Goal: Task Accomplishment & Management: Manage account settings

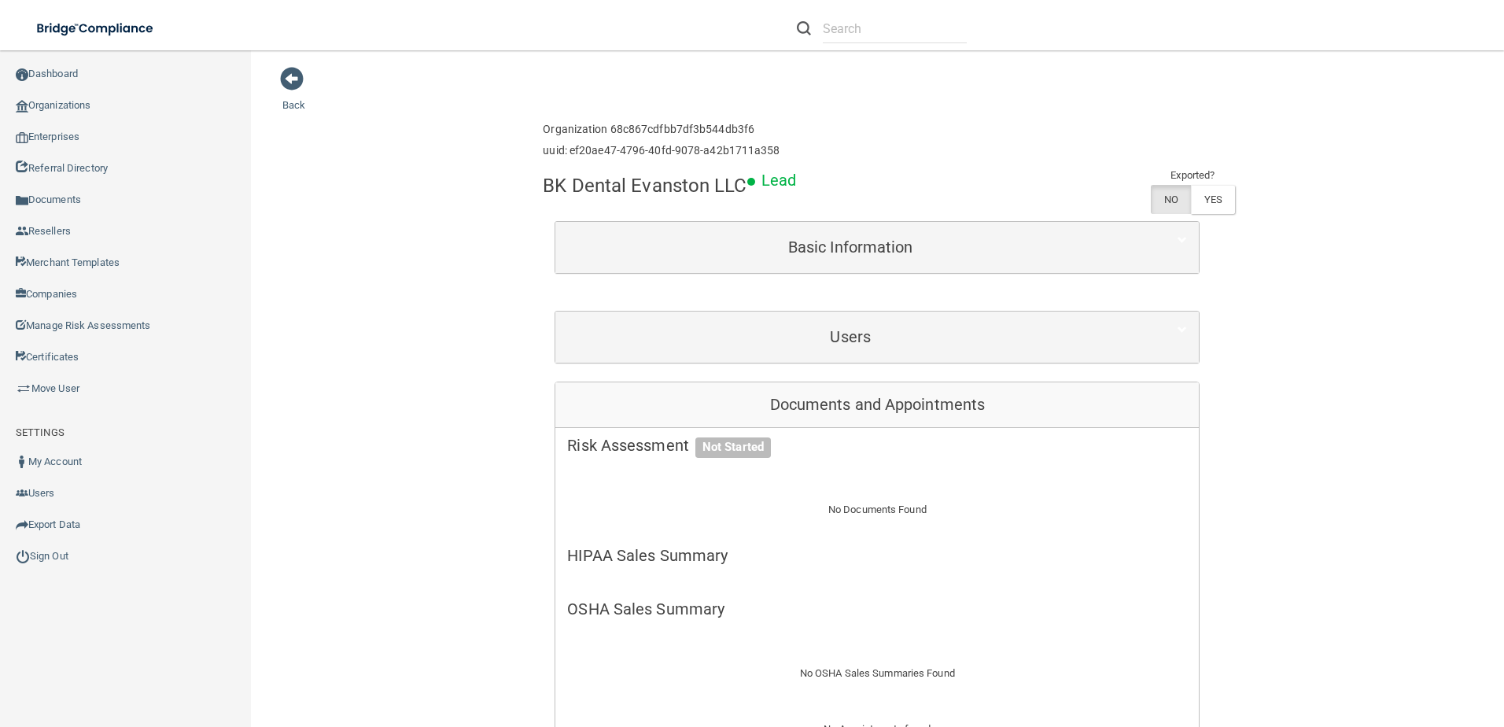
click at [36, 99] on link "Organizations" at bounding box center [126, 105] width 252 height 31
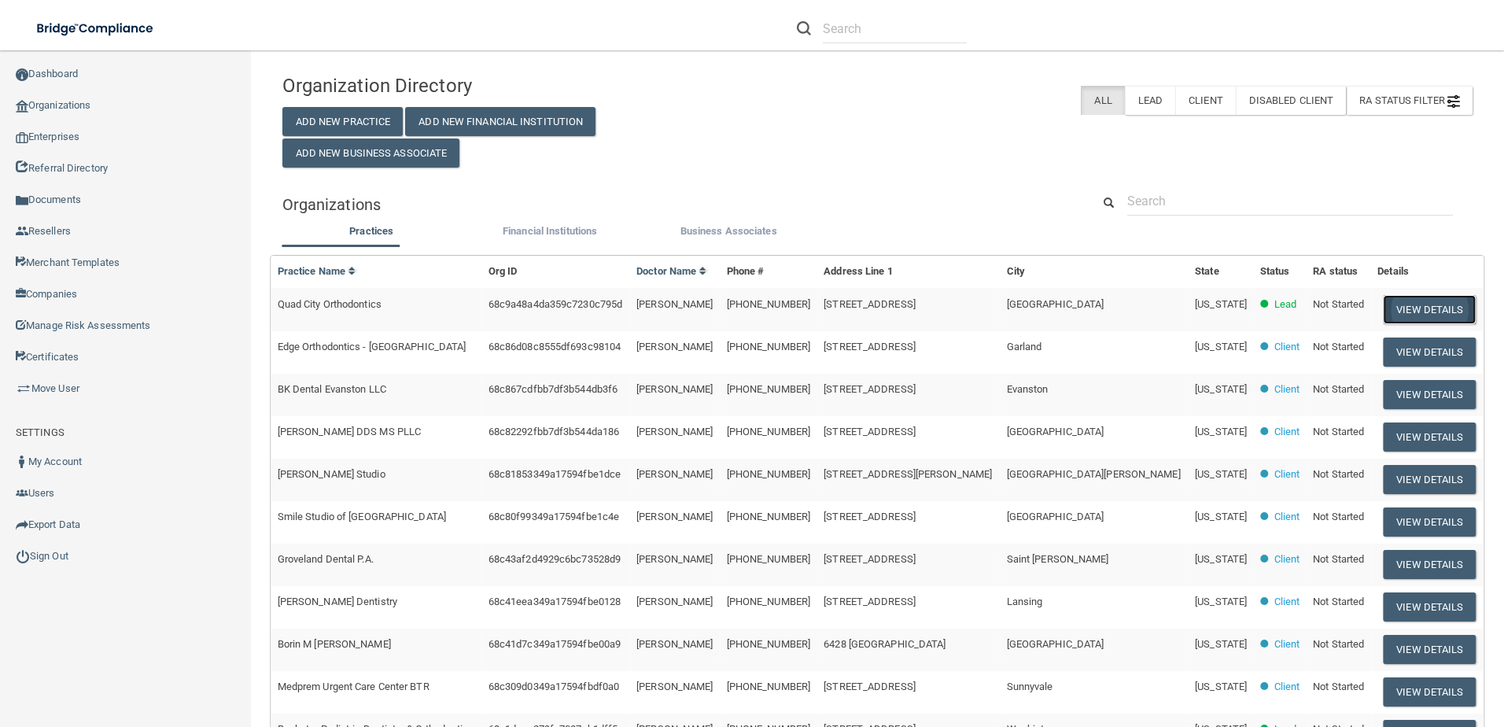
click at [1388, 303] on button "View Details" at bounding box center [1429, 309] width 93 height 29
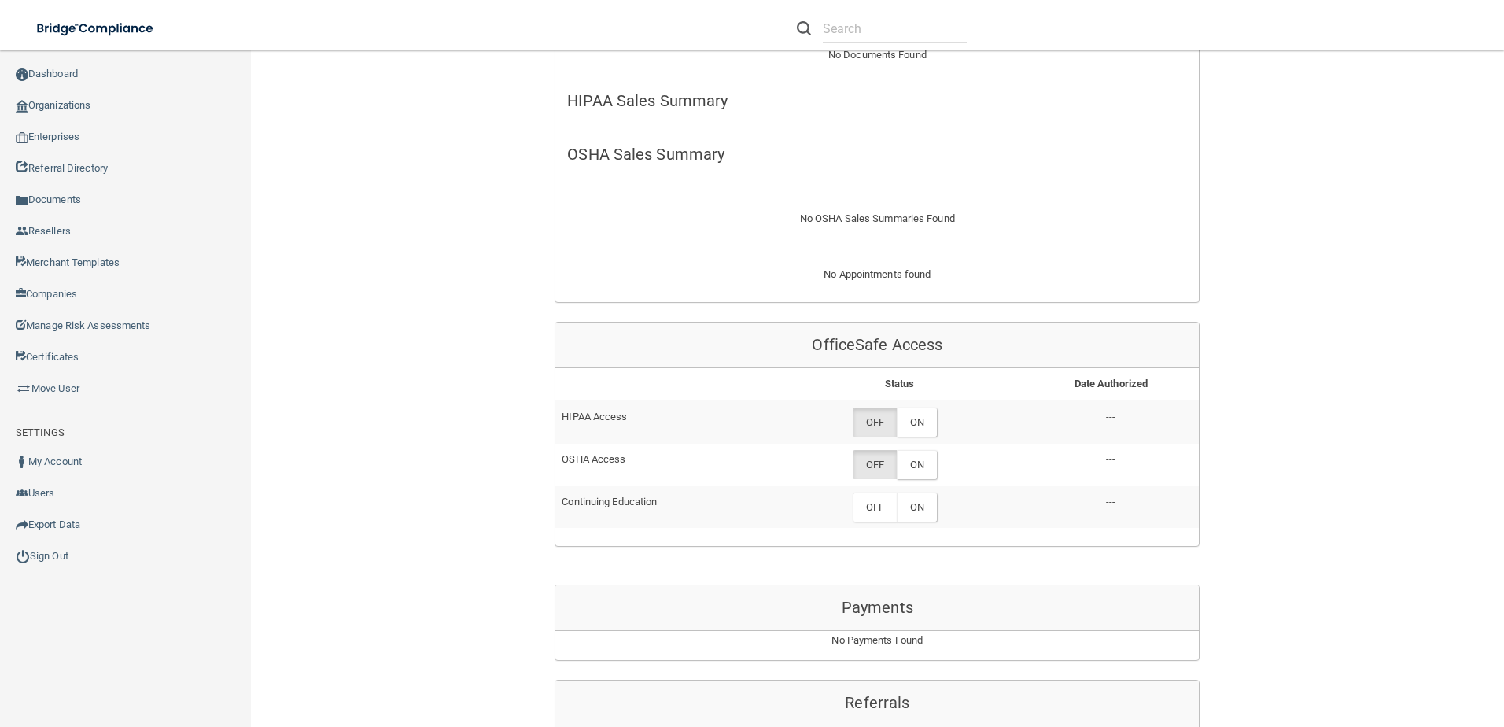
scroll to position [472, 0]
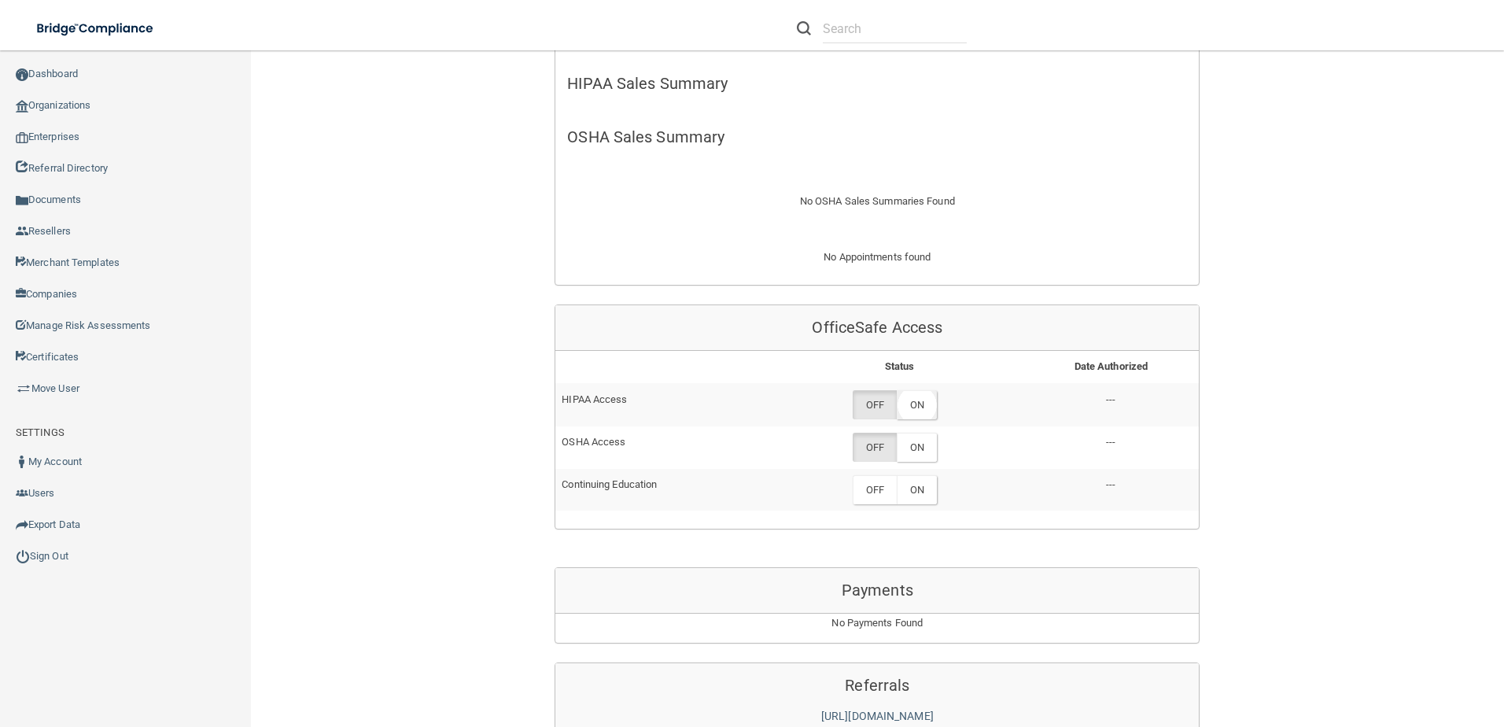
click at [919, 396] on label "ON" at bounding box center [917, 404] width 40 height 29
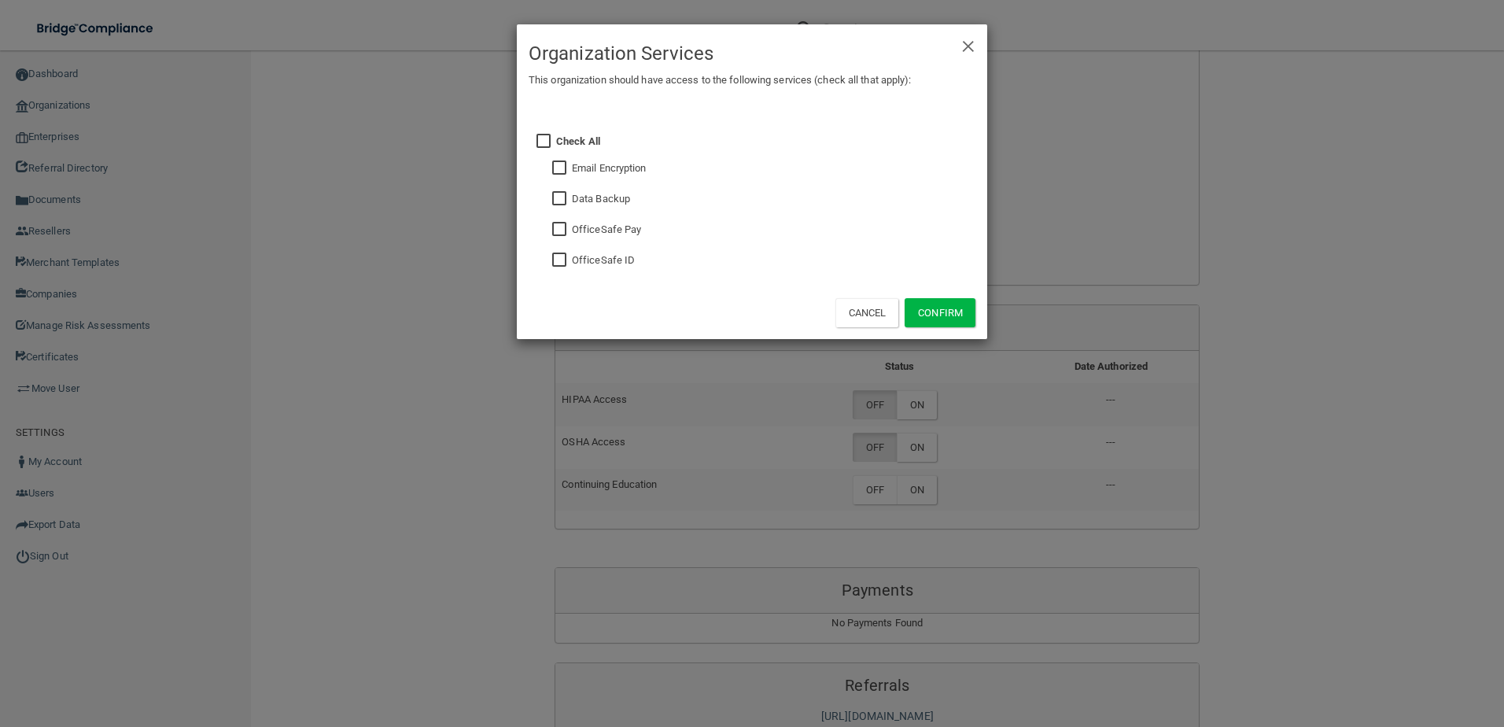
click at [555, 260] on input "checkbox" at bounding box center [561, 260] width 18 height 13
checkbox input "true"
click at [945, 315] on button "Confirm" at bounding box center [939, 312] width 71 height 29
click at [924, 438] on div "× Close Organization Services This organization should have access to the follo…" at bounding box center [752, 363] width 1504 height 727
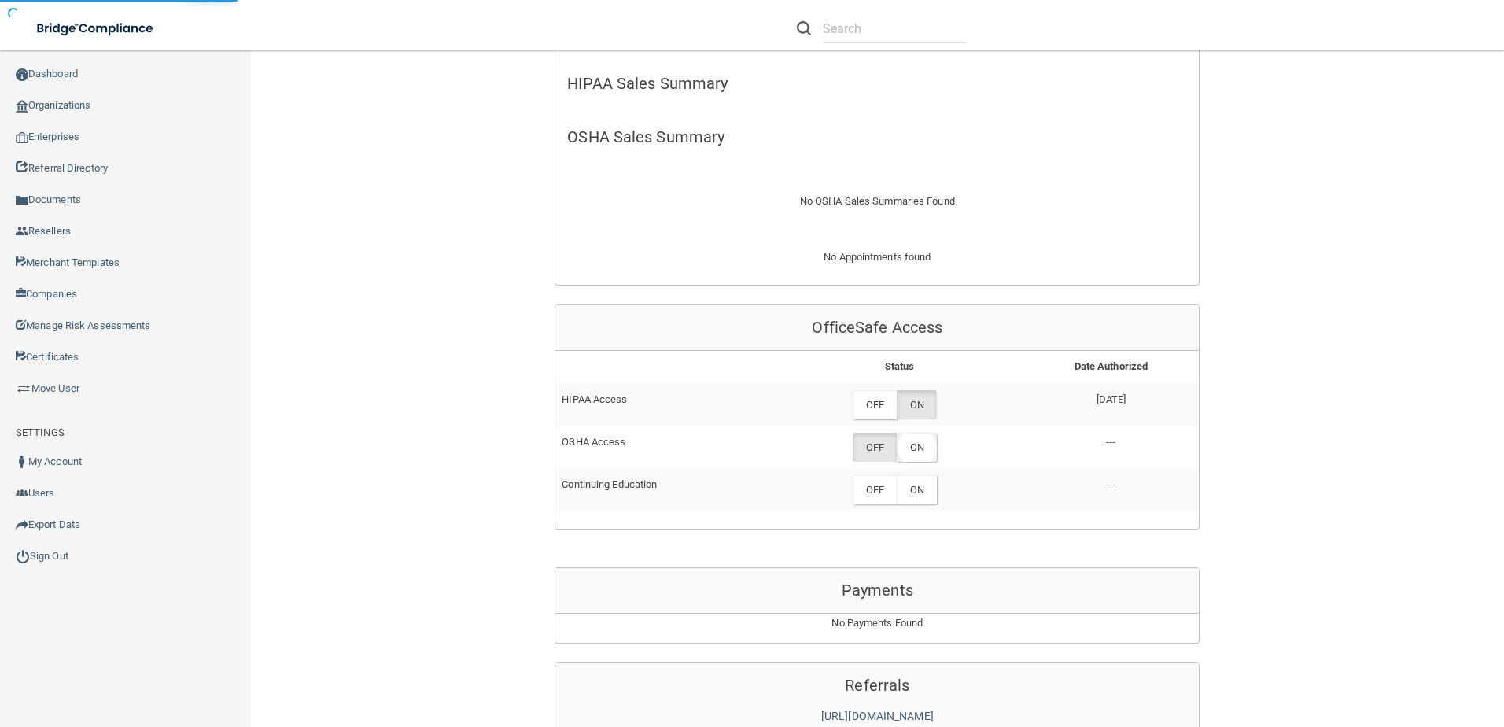
click at [927, 450] on label "ON" at bounding box center [917, 447] width 40 height 29
